Goal: Information Seeking & Learning: Compare options

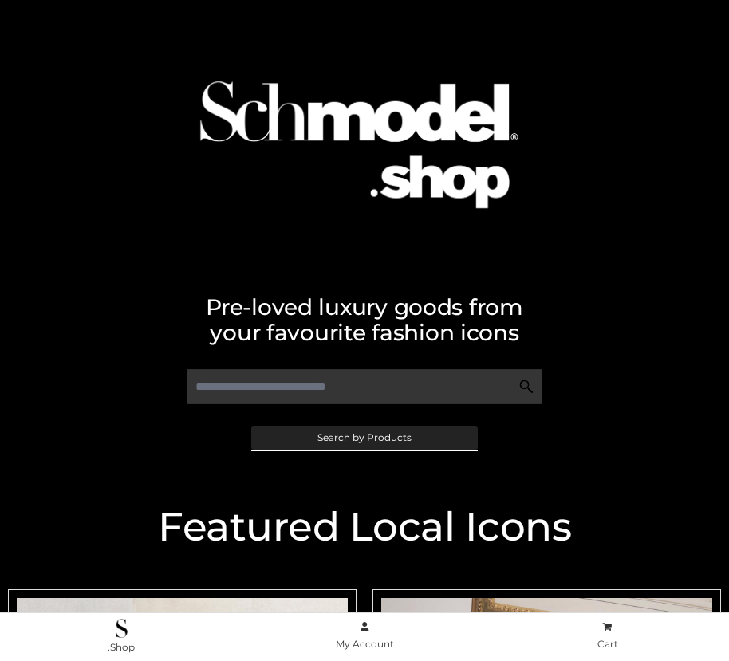
click at [364, 437] on span "Search by Products" at bounding box center [365, 438] width 94 height 10
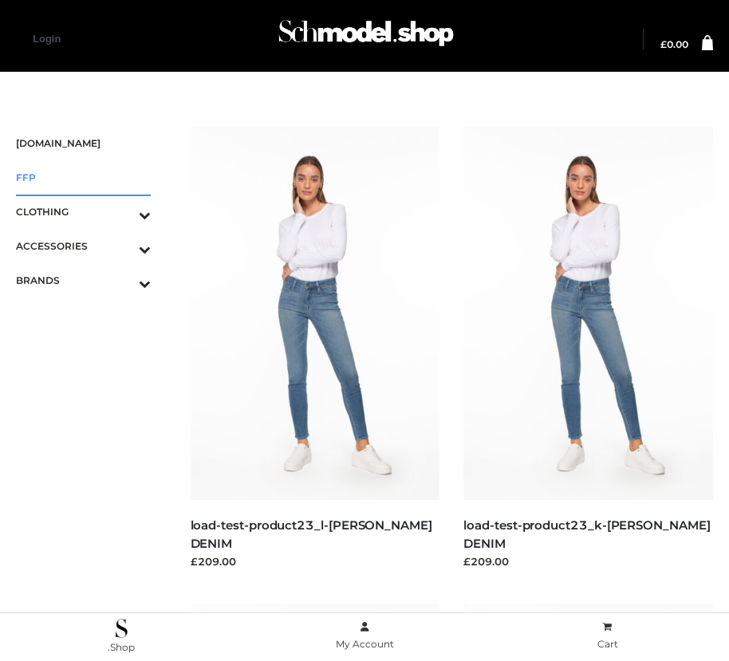
click at [83, 177] on span "FFP" at bounding box center [83, 177] width 135 height 18
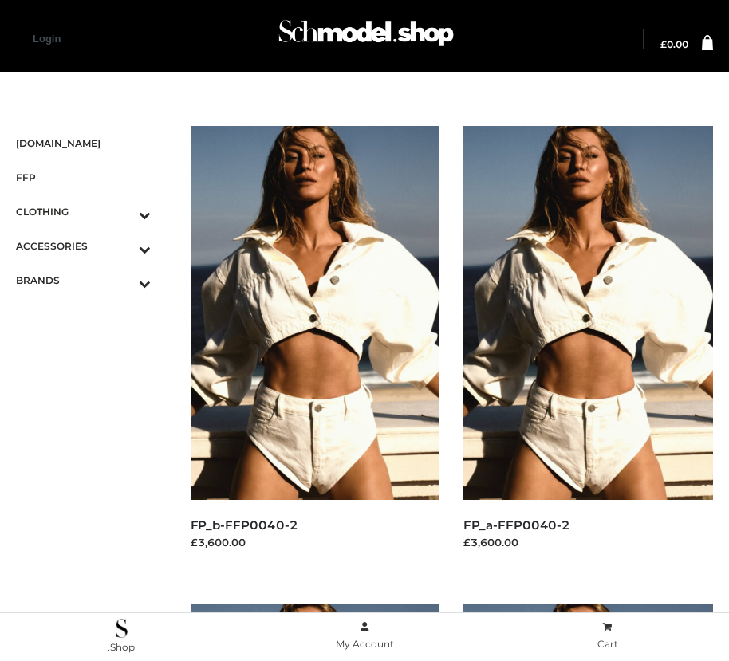
scroll to position [2409, 0]
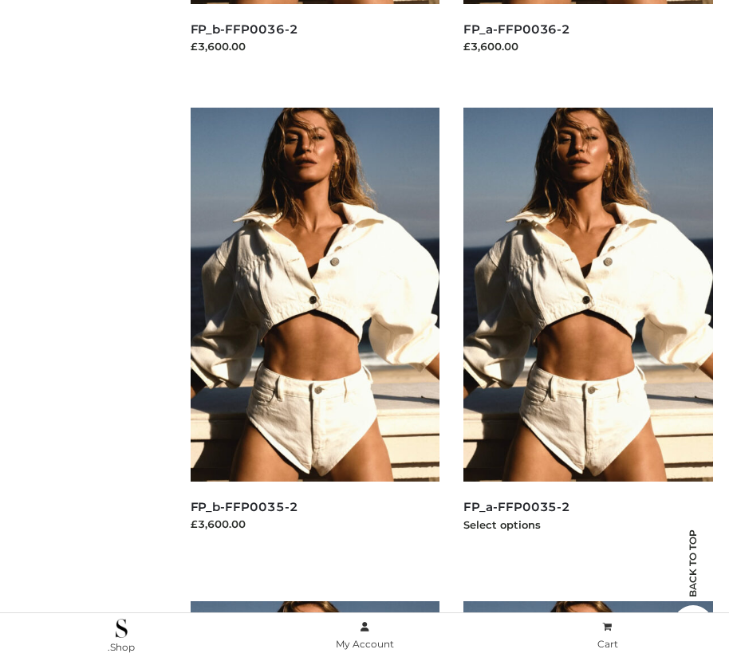
click at [588, 330] on img at bounding box center [589, 295] width 250 height 374
click at [314, 330] on img at bounding box center [316, 295] width 250 height 374
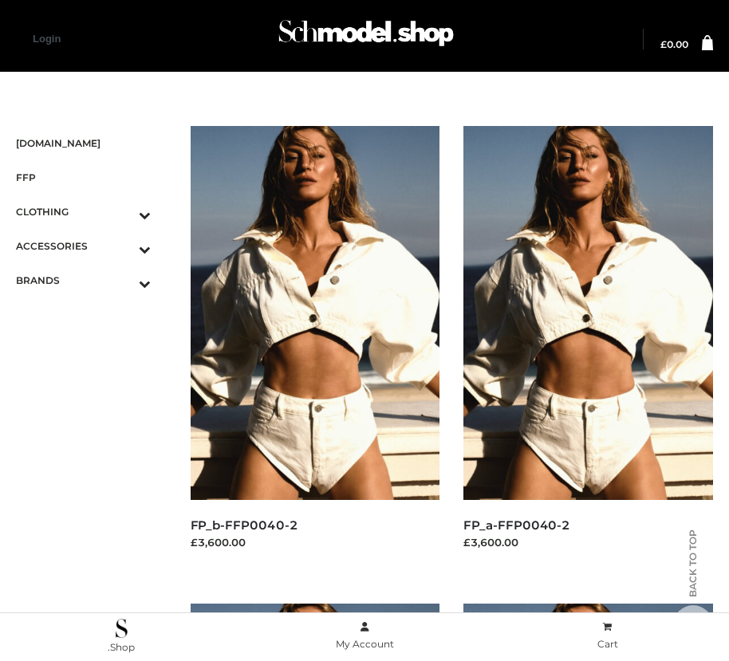
scroll to position [496, 0]
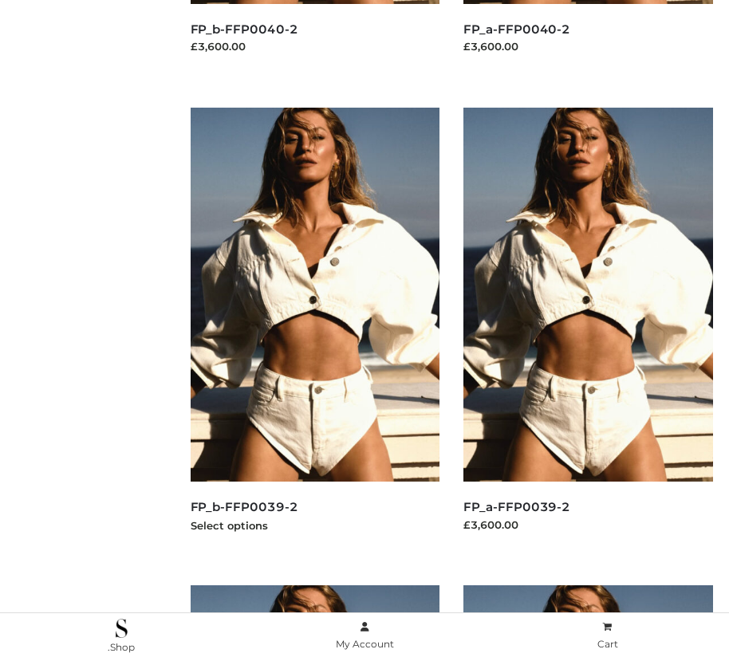
click at [314, 330] on img at bounding box center [316, 295] width 250 height 374
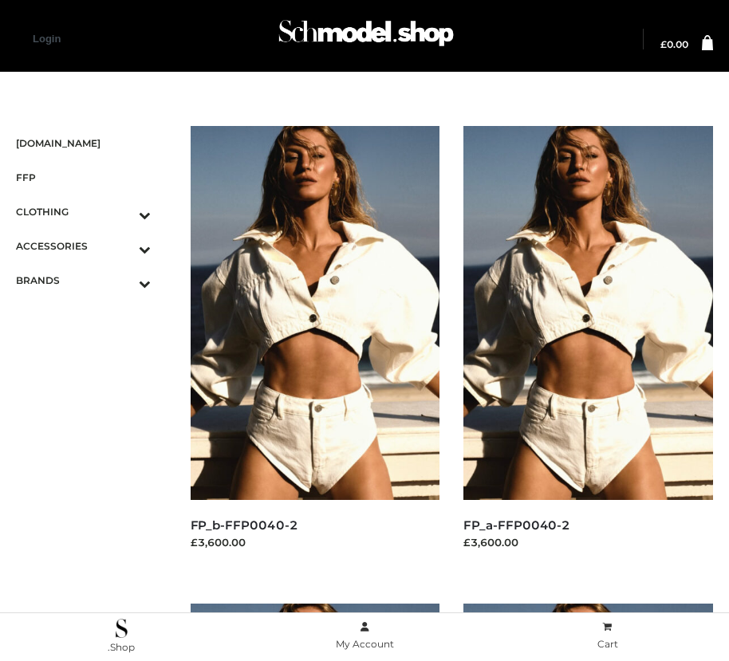
scroll to position [1931, 0]
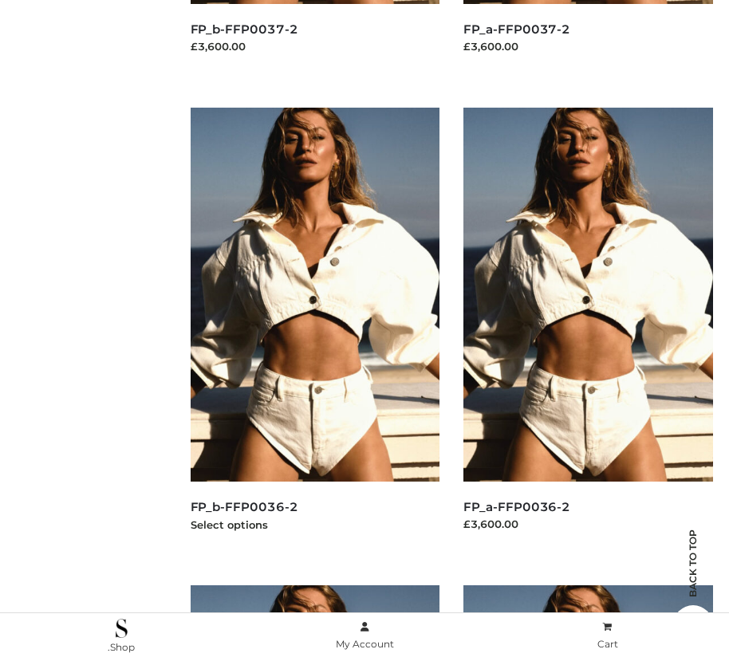
click at [314, 330] on img at bounding box center [316, 295] width 250 height 374
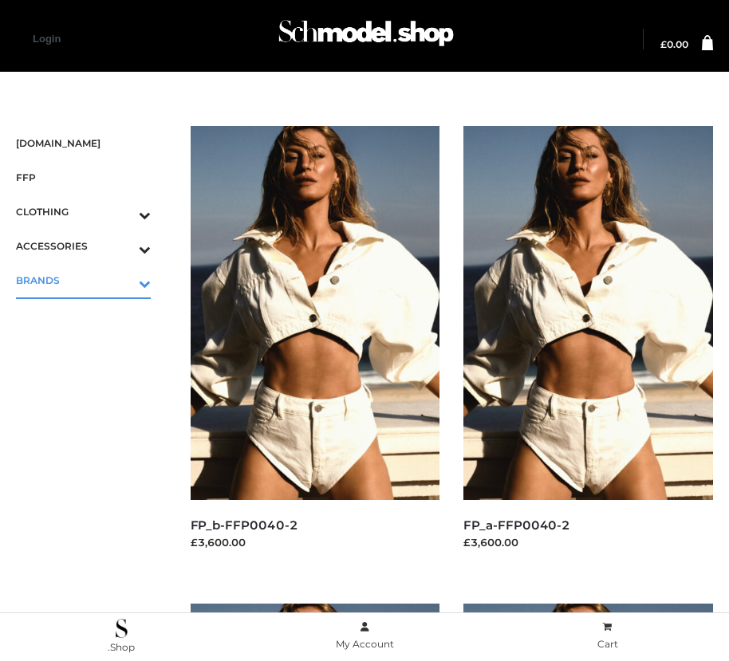
click at [122, 280] on icon "Toggle Submenu" at bounding box center [61, 283] width 179 height 18
click at [91, 349] on span "PARKERSMITH" at bounding box center [91, 349] width 119 height 18
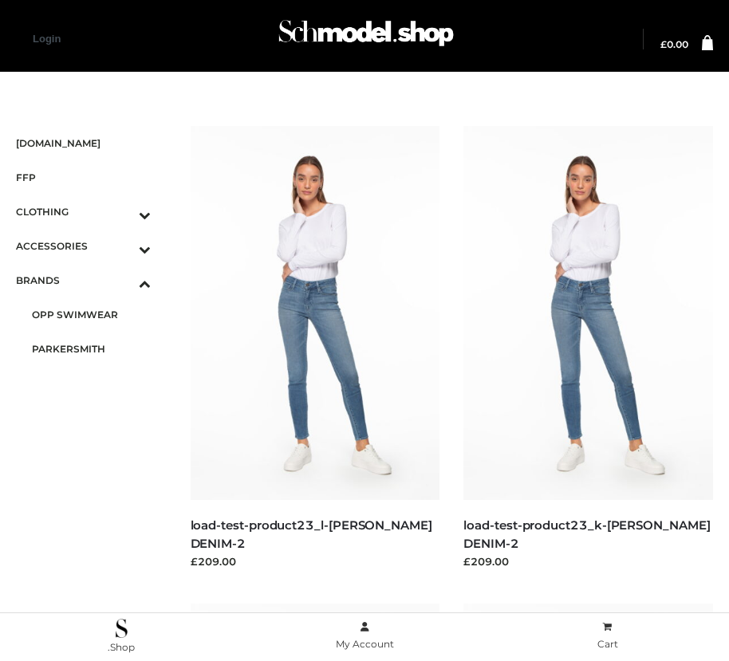
scroll to position [18, 0]
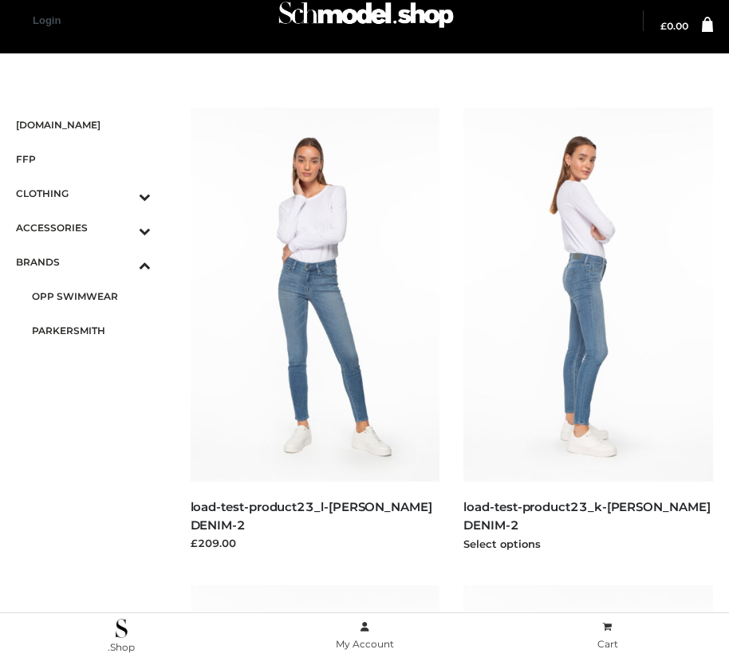
click at [588, 330] on img at bounding box center [589, 295] width 250 height 374
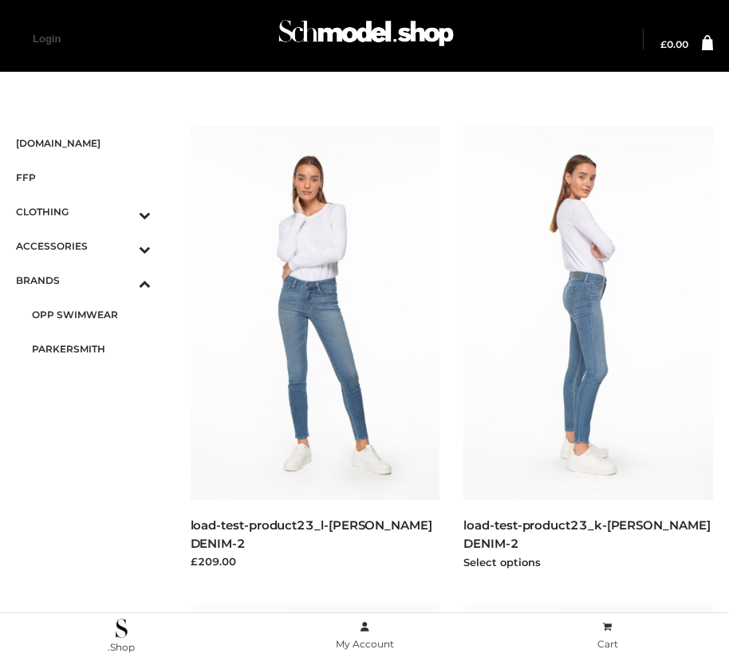
scroll to position [2409, 0]
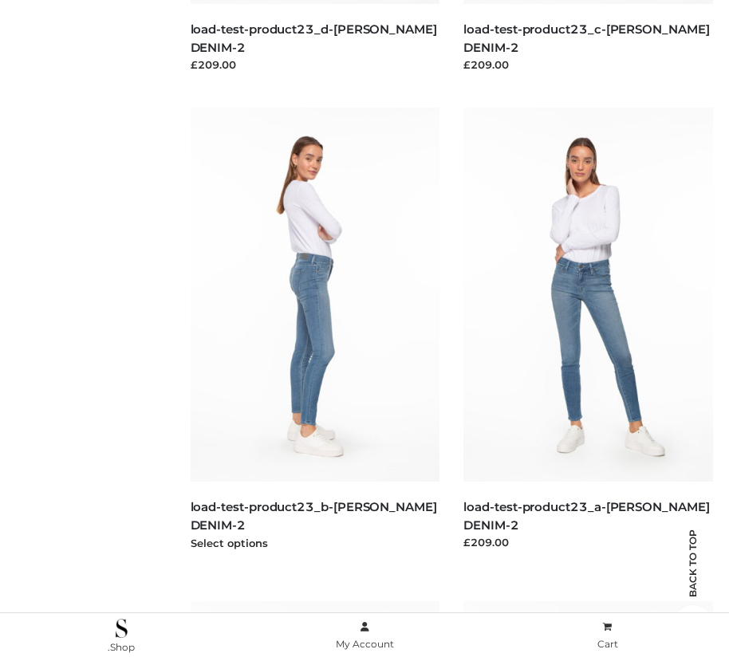
click at [314, 330] on img at bounding box center [316, 295] width 250 height 374
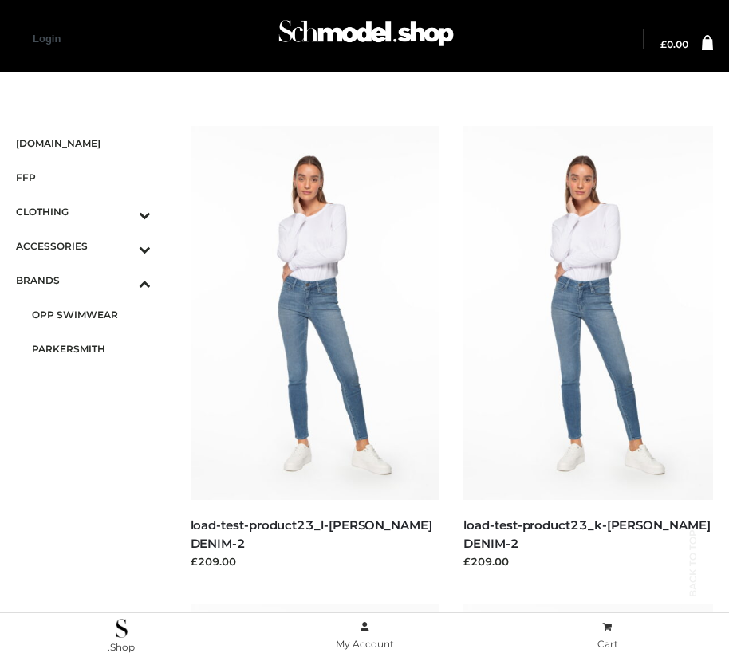
scroll to position [18, 0]
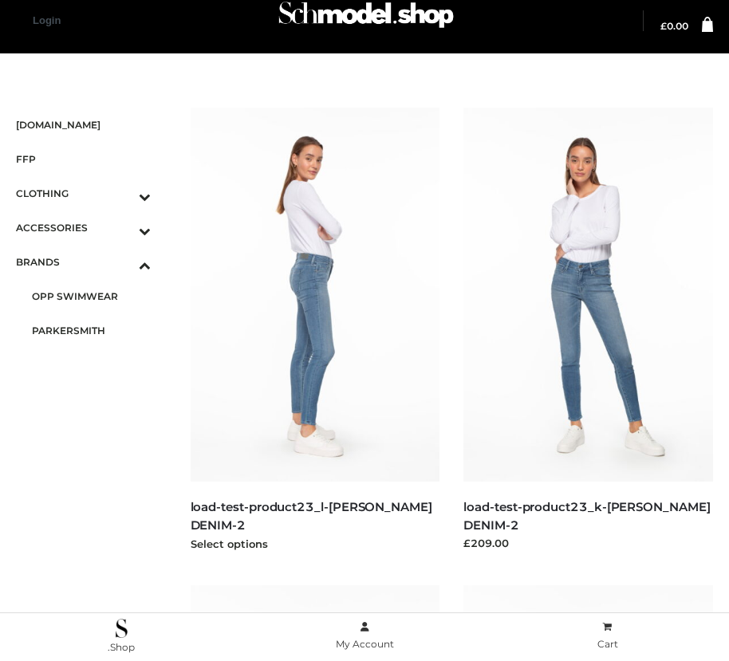
click at [314, 330] on img at bounding box center [316, 295] width 250 height 374
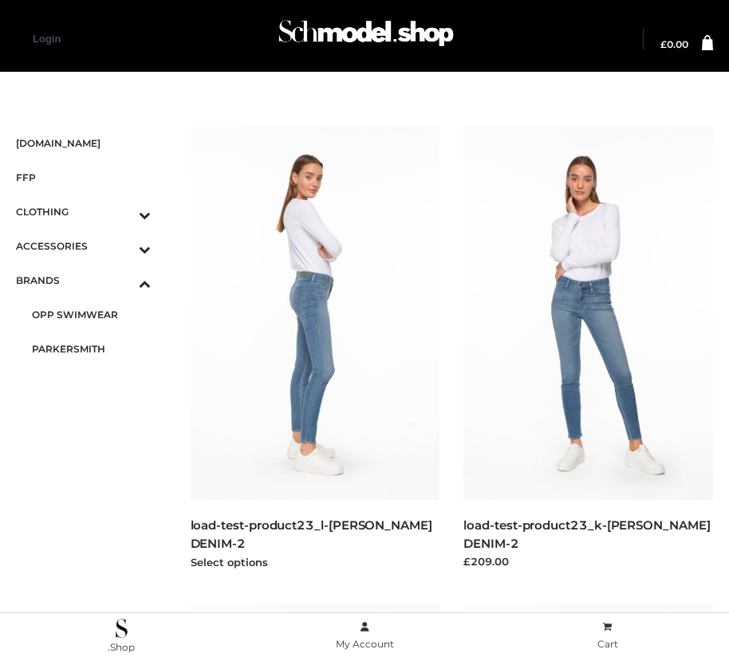
scroll to position [496, 0]
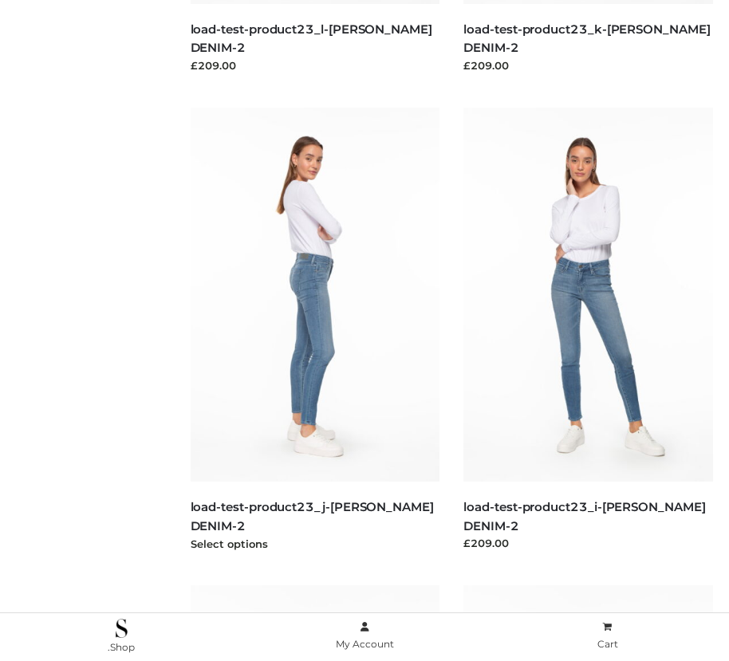
click at [314, 330] on img at bounding box center [316, 295] width 250 height 374
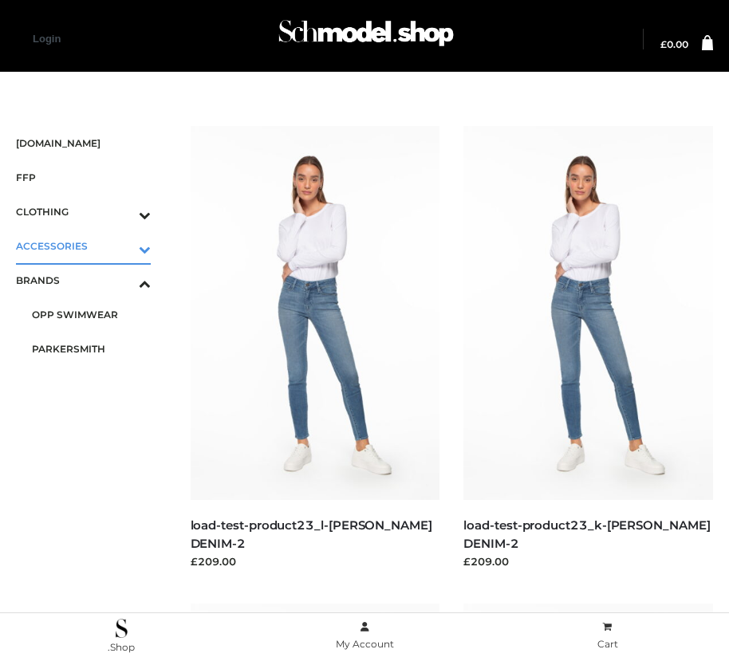
click at [122, 246] on icon "Toggle Submenu" at bounding box center [61, 249] width 179 height 18
click at [91, 314] on span "JEWELRY" at bounding box center [91, 315] width 119 height 18
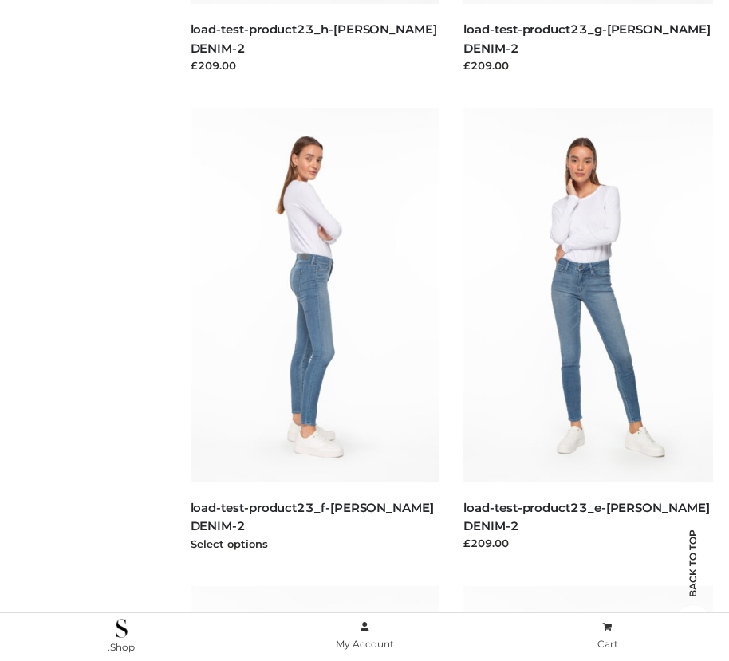
click at [314, 330] on img at bounding box center [316, 295] width 250 height 374
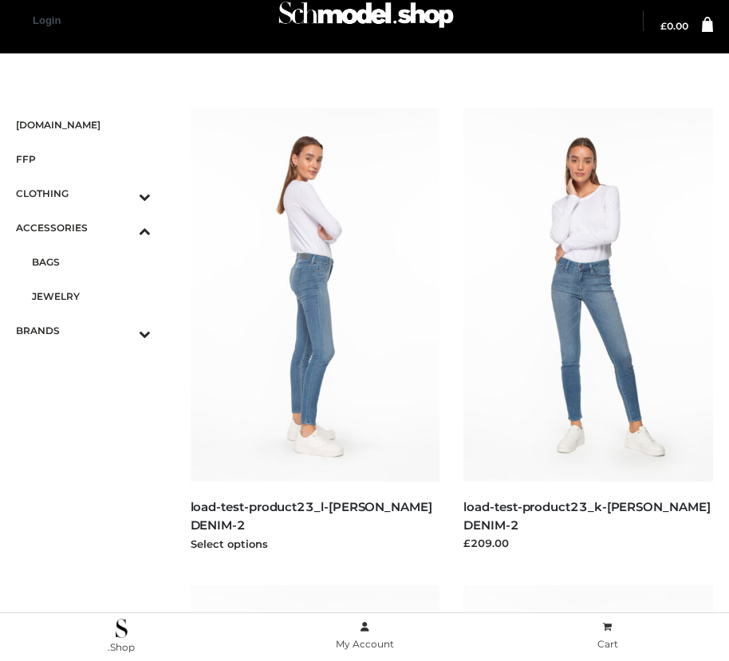
click at [314, 330] on img at bounding box center [316, 295] width 250 height 374
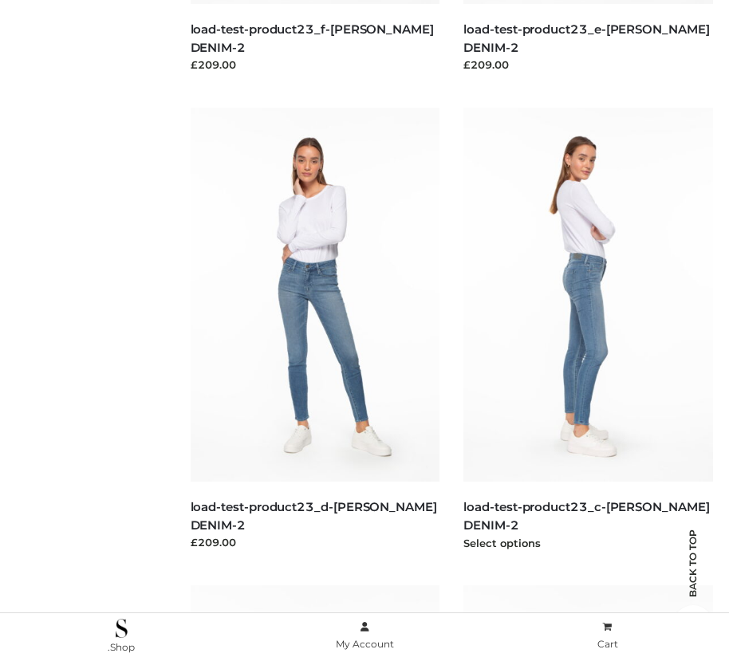
click at [588, 330] on img at bounding box center [589, 295] width 250 height 374
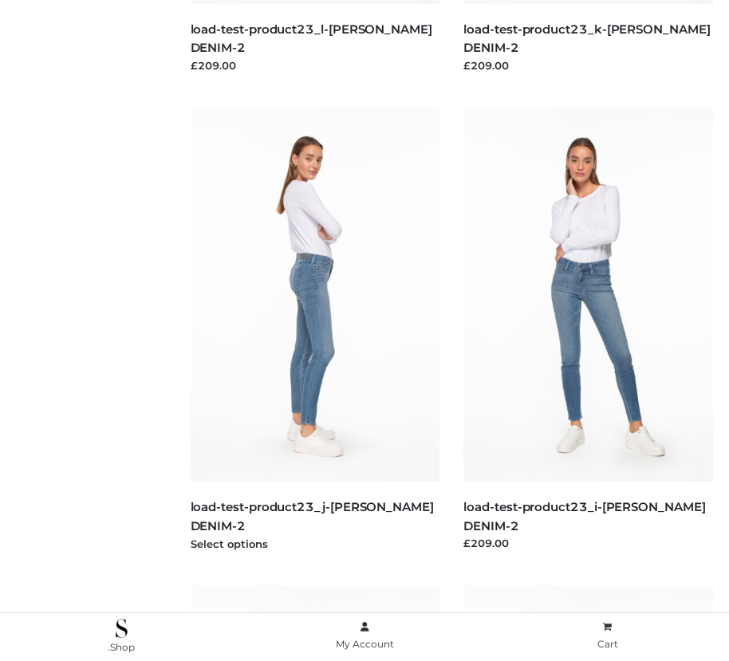
click at [314, 330] on img at bounding box center [316, 295] width 250 height 374
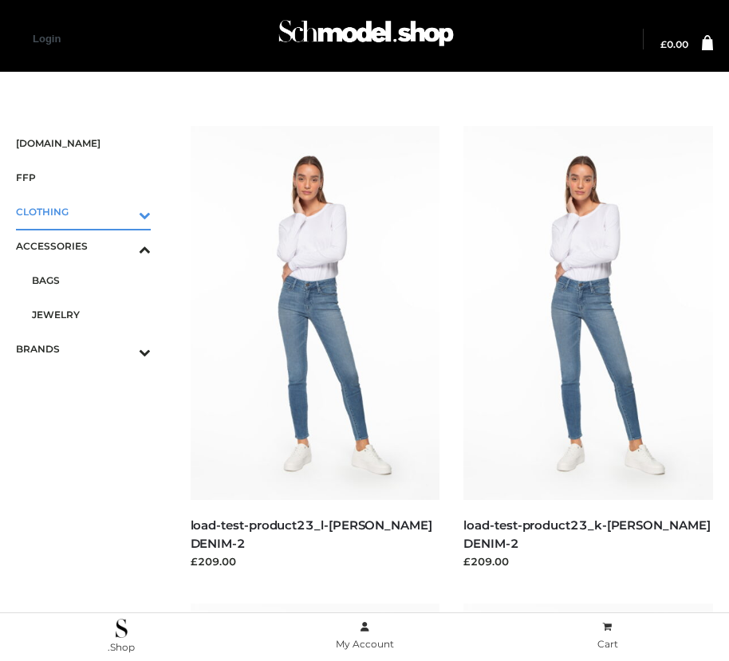
click at [122, 211] on icon "Toggle Submenu" at bounding box center [61, 215] width 179 height 18
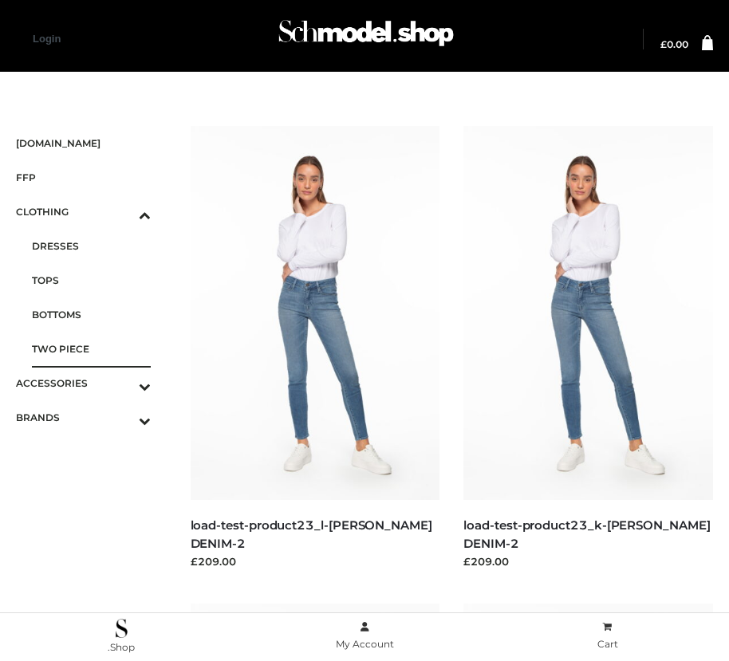
click at [91, 349] on span "TWO PIECE" at bounding box center [91, 349] width 119 height 18
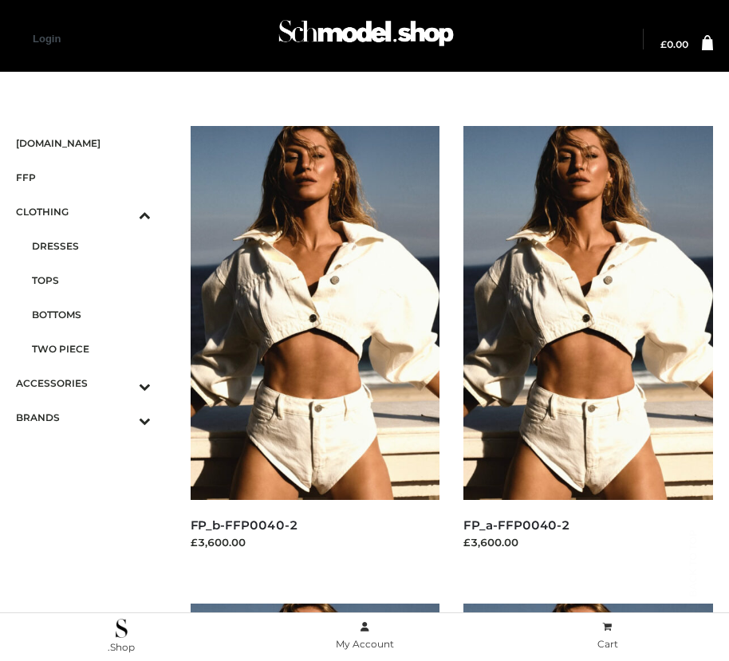
scroll to position [2409, 0]
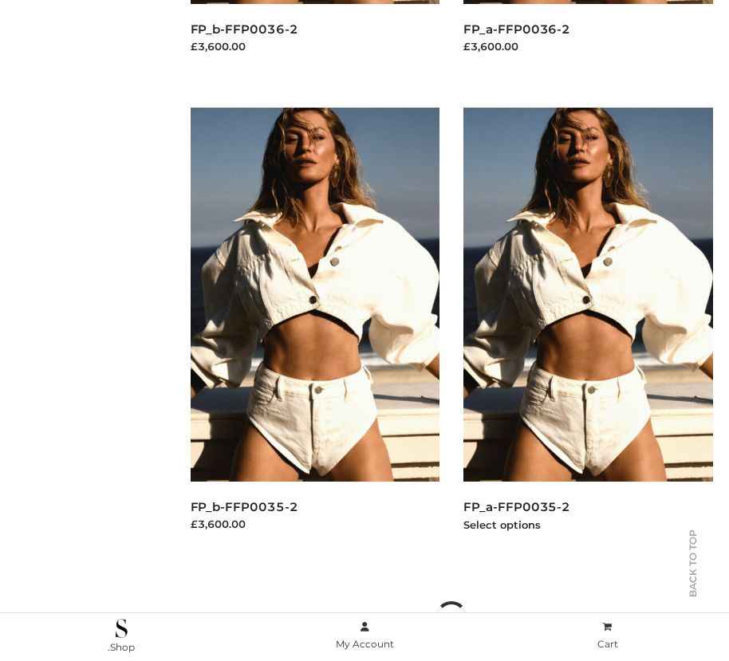
click at [588, 330] on img at bounding box center [589, 295] width 250 height 374
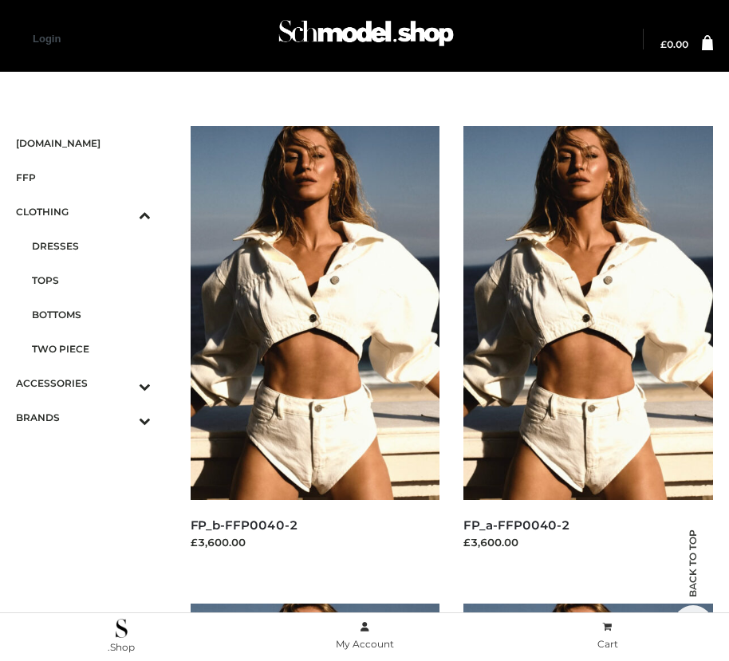
scroll to position [1452, 0]
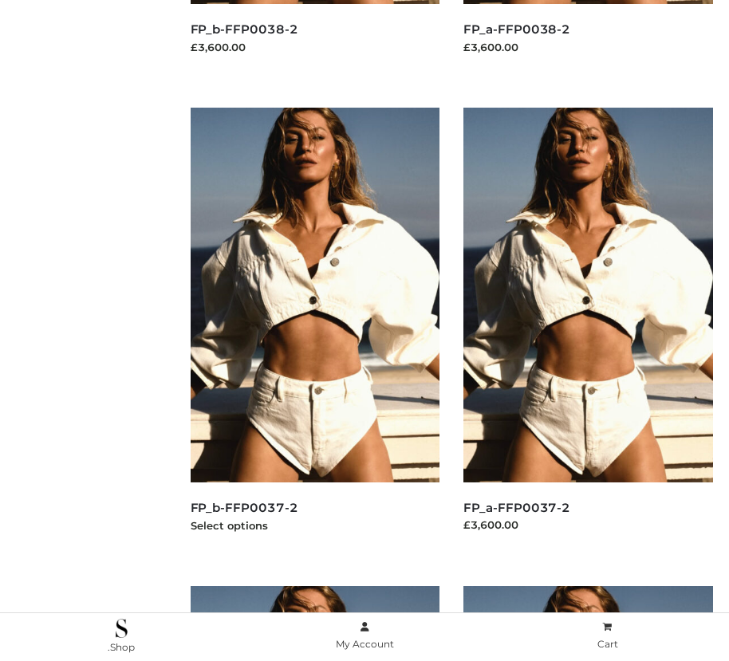
click at [314, 330] on img at bounding box center [316, 295] width 250 height 374
click at [588, 330] on img at bounding box center [589, 295] width 250 height 374
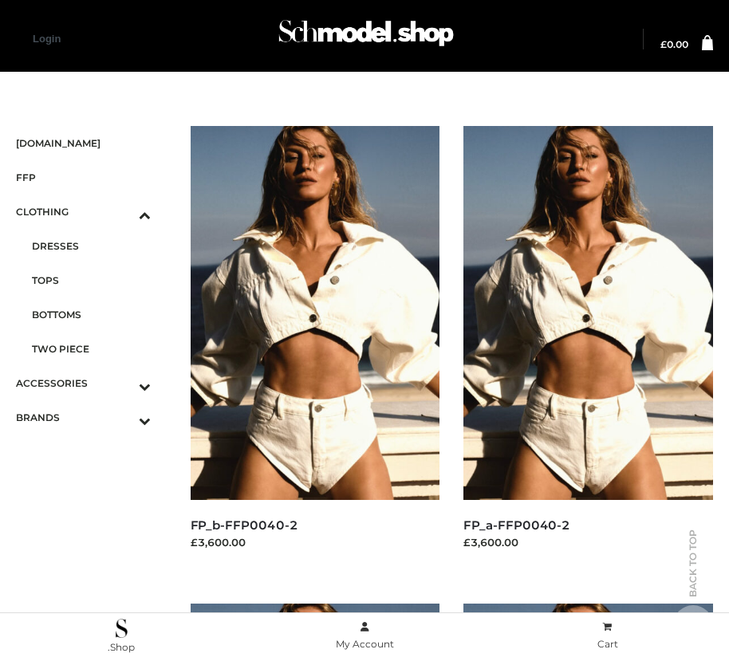
scroll to position [1931, 0]
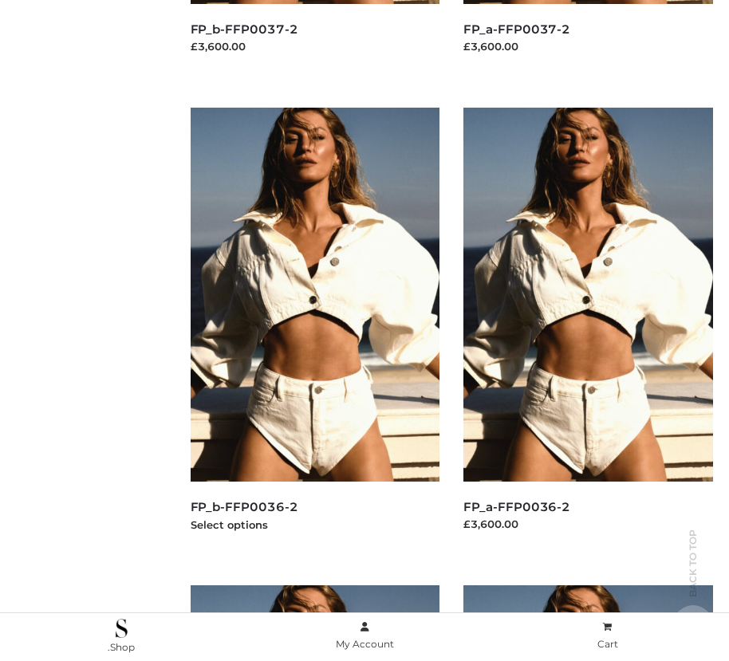
click at [314, 330] on img at bounding box center [316, 295] width 250 height 374
